Goal: Navigation & Orientation: Find specific page/section

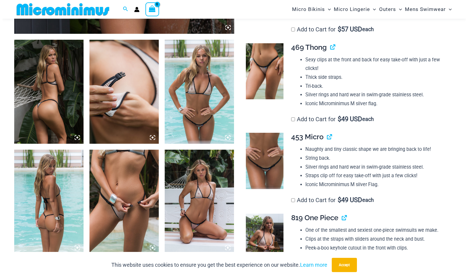
scroll to position [409, 0]
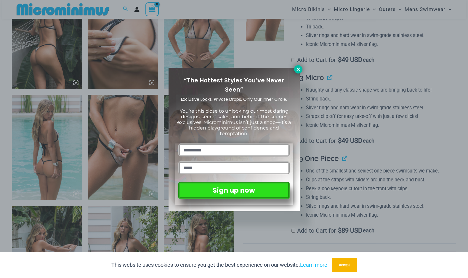
click at [297, 69] on icon at bounding box center [297, 68] width 3 height 3
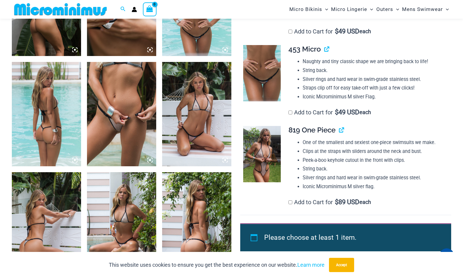
scroll to position [435, 0]
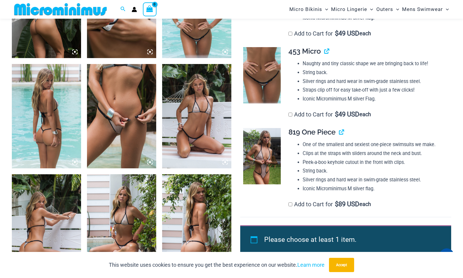
click at [111, 106] on img at bounding box center [121, 116] width 69 height 104
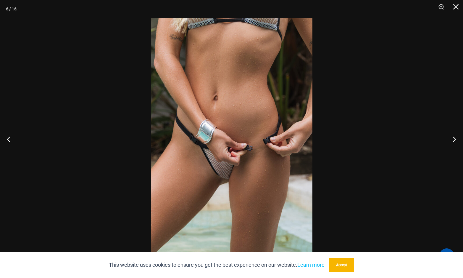
click at [244, 79] on img at bounding box center [232, 139] width 162 height 242
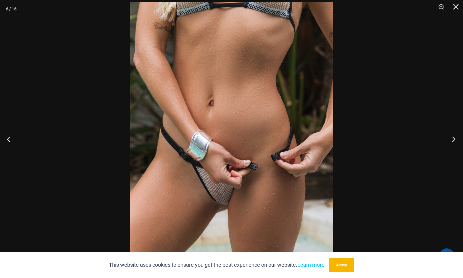
click at [455, 139] on button "Next" at bounding box center [452, 139] width 22 height 30
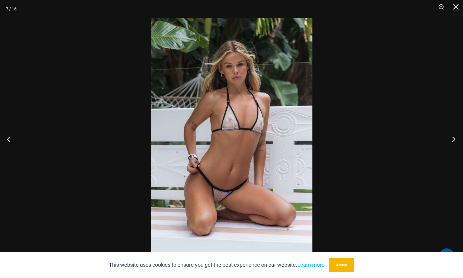
click at [455, 139] on button "Next" at bounding box center [452, 139] width 22 height 30
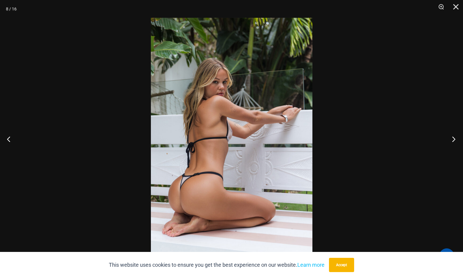
click at [455, 139] on button "Next" at bounding box center [452, 139] width 22 height 30
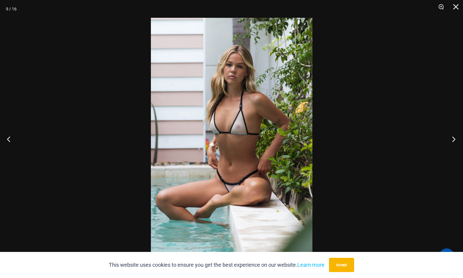
click at [455, 139] on button "Next" at bounding box center [452, 139] width 22 height 30
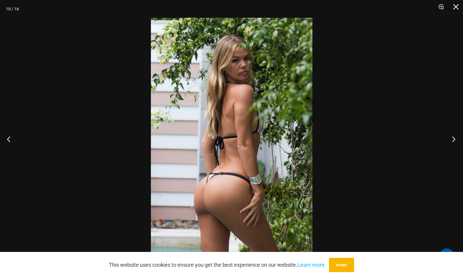
click at [455, 139] on button "Next" at bounding box center [452, 139] width 22 height 30
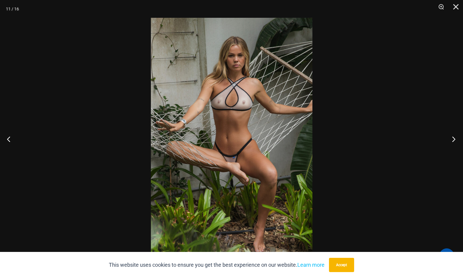
click at [455, 139] on button "Next" at bounding box center [452, 139] width 22 height 30
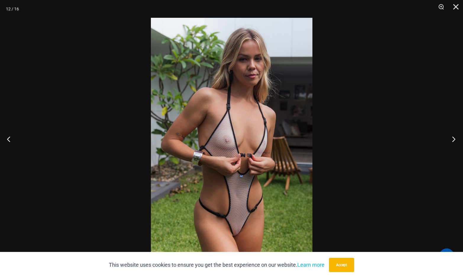
click at [455, 139] on button "Next" at bounding box center [452, 139] width 22 height 30
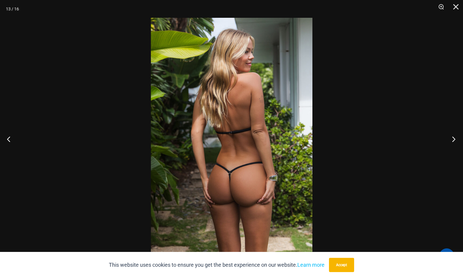
click at [455, 139] on button "Next" at bounding box center [452, 139] width 22 height 30
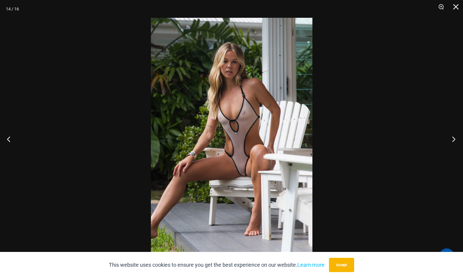
click at [455, 139] on button "Next" at bounding box center [452, 139] width 22 height 30
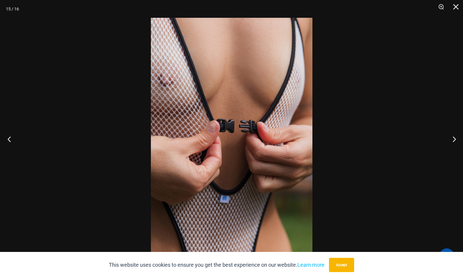
click at [7, 138] on button "Previous" at bounding box center [11, 139] width 22 height 30
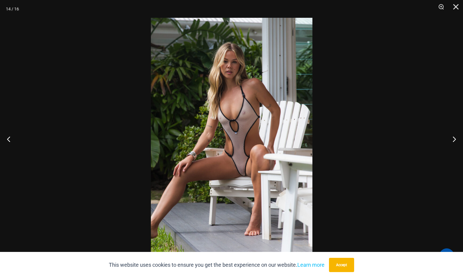
click at [197, 132] on img at bounding box center [232, 139] width 162 height 242
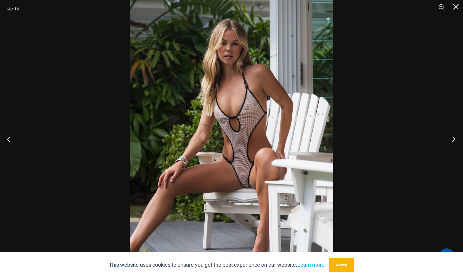
click at [456, 139] on button "Next" at bounding box center [452, 139] width 22 height 30
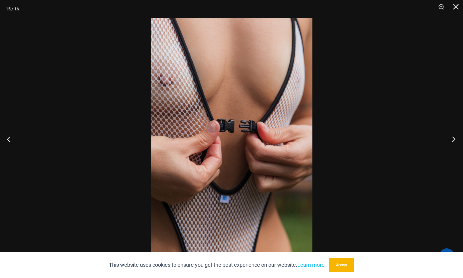
click at [456, 139] on button "Next" at bounding box center [452, 139] width 22 height 30
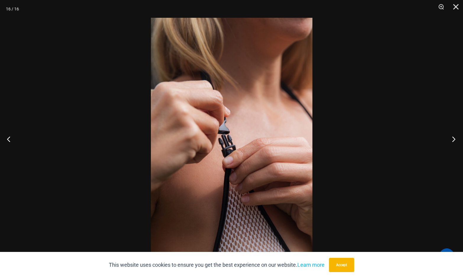
click at [456, 139] on button "Next" at bounding box center [452, 139] width 22 height 30
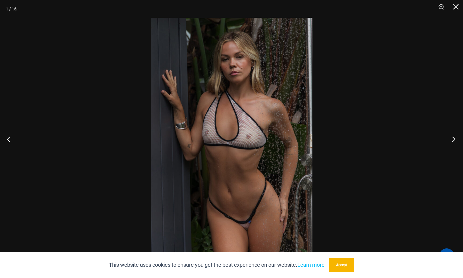
click at [456, 139] on button "Next" at bounding box center [452, 139] width 22 height 30
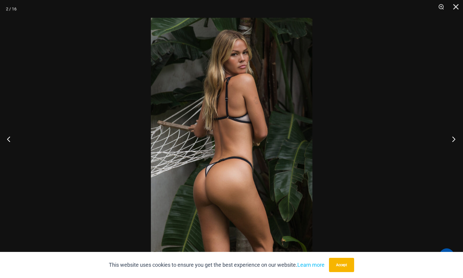
click at [456, 139] on button "Next" at bounding box center [452, 139] width 22 height 30
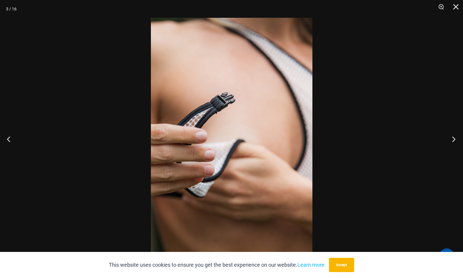
click at [456, 139] on button "Next" at bounding box center [452, 139] width 22 height 30
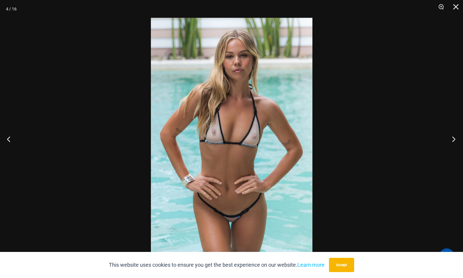
click at [456, 139] on button "Next" at bounding box center [452, 139] width 22 height 30
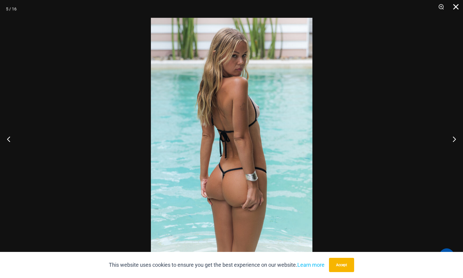
click at [454, 10] on button "Close" at bounding box center [454, 9] width 15 height 18
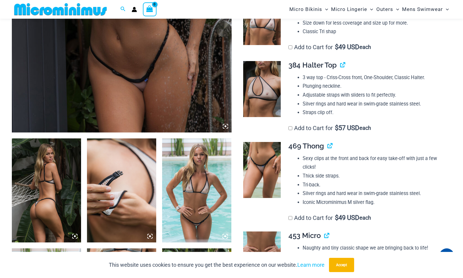
scroll to position [228, 0]
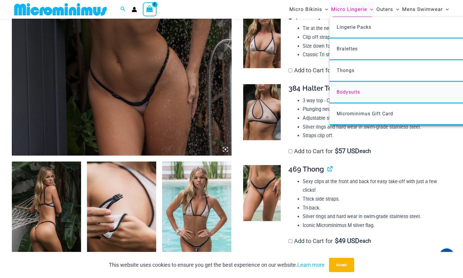
click at [355, 91] on span "Bodysuits" at bounding box center [348, 92] width 23 height 6
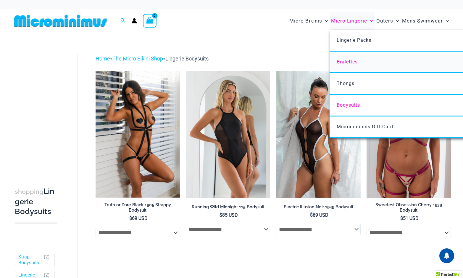
click at [348, 61] on span "Bralettes" at bounding box center [347, 62] width 21 height 6
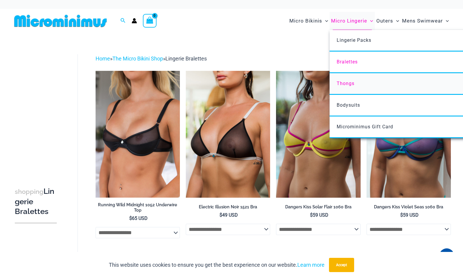
click at [349, 83] on span "Thongs" at bounding box center [346, 83] width 18 height 6
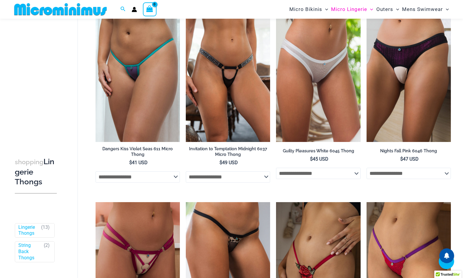
scroll to position [380, 0]
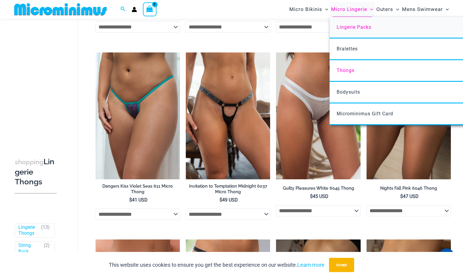
click at [344, 28] on span "Lingerie Packs" at bounding box center [354, 27] width 35 height 6
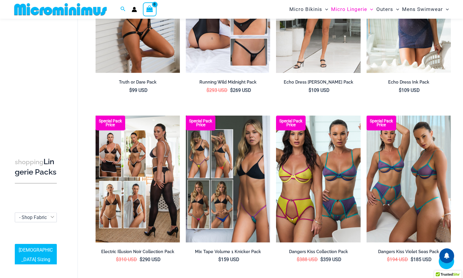
scroll to position [113, 0]
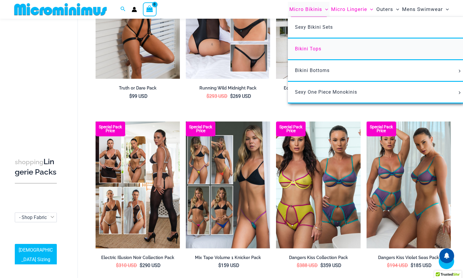
click at [307, 48] on span "Bikini Tops" at bounding box center [308, 49] width 26 height 6
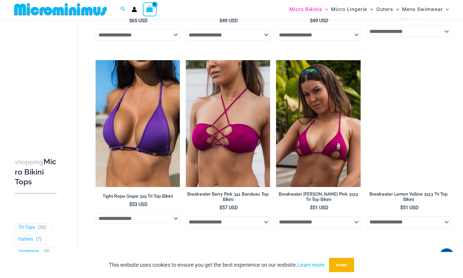
scroll to position [1460, 0]
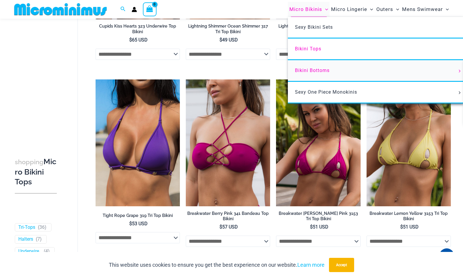
click at [312, 69] on span "Bikini Bottoms" at bounding box center [312, 70] width 35 height 6
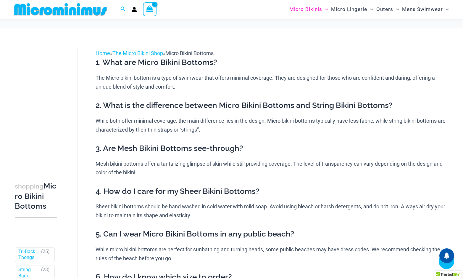
scroll to position [265, 0]
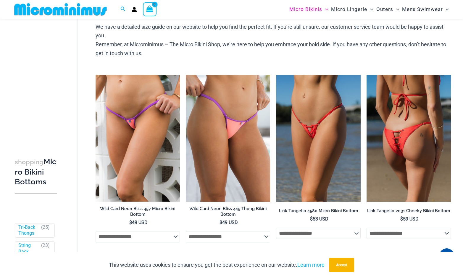
click at [393, 124] on img at bounding box center [409, 138] width 84 height 127
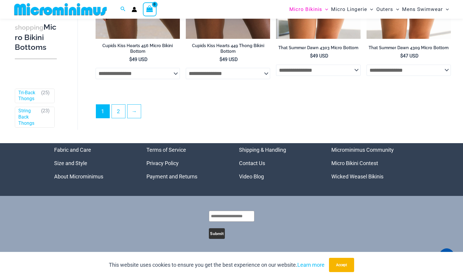
scroll to position [1737, 0]
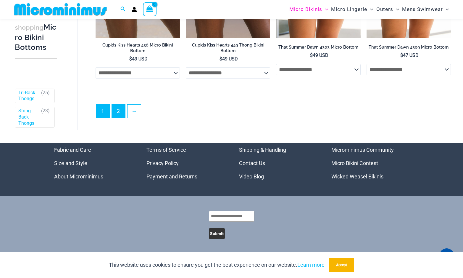
click at [120, 111] on link "2" at bounding box center [118, 111] width 13 height 14
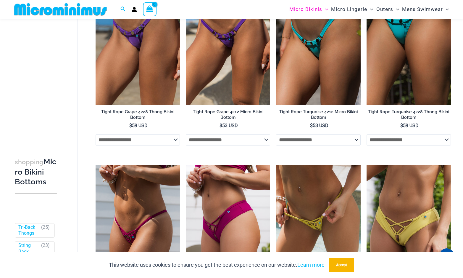
scroll to position [112, 0]
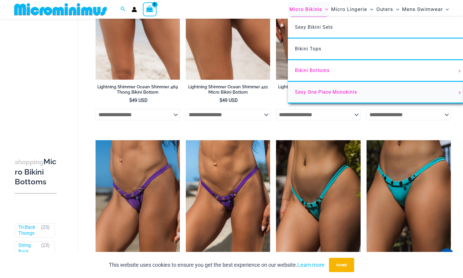
click at [317, 92] on span "Sexy One Piece Monokinis" at bounding box center [326, 92] width 62 height 6
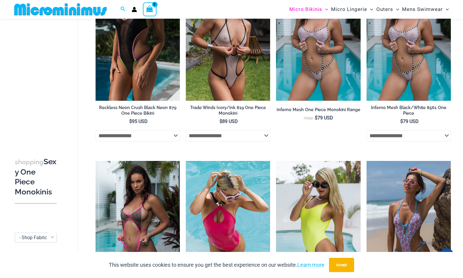
scroll to position [142, 0]
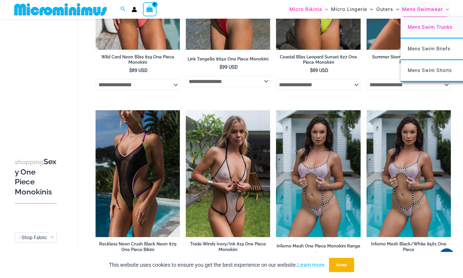
click at [417, 25] on span "Mens Swim Trunks" at bounding box center [430, 27] width 45 height 6
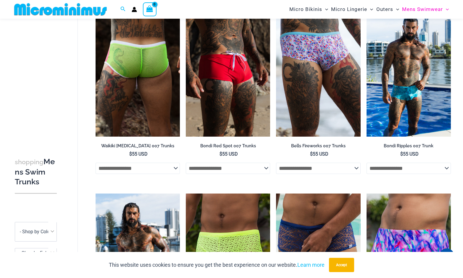
scroll to position [54, 0]
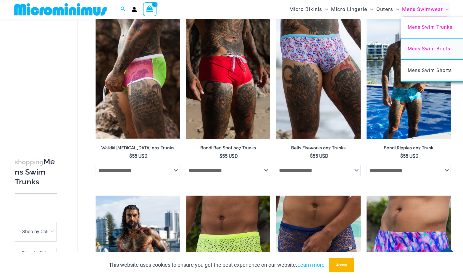
click at [421, 48] on span "Mens Swim Briefs" at bounding box center [429, 49] width 43 height 6
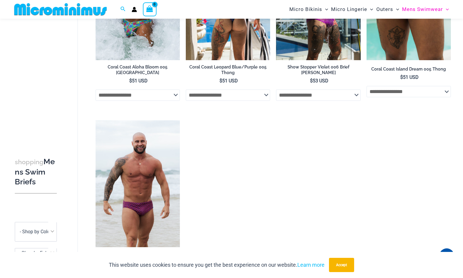
scroll to position [320, 0]
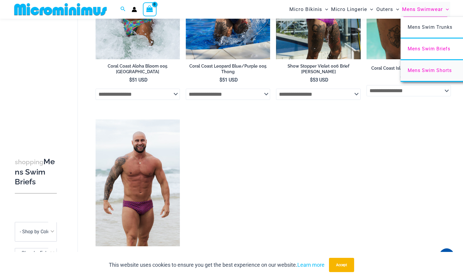
click at [429, 69] on span "Mens Swim Shorts" at bounding box center [430, 70] width 44 height 6
